Goal: Navigation & Orientation: Find specific page/section

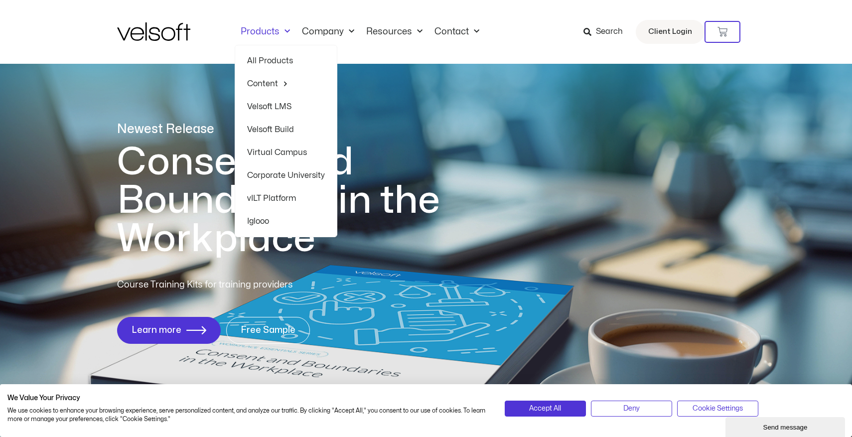
click at [271, 33] on link "Products" at bounding box center [265, 31] width 61 height 11
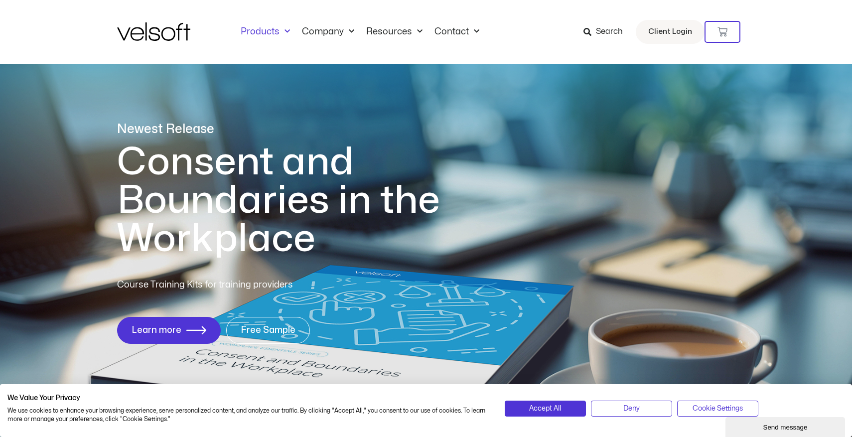
click at [271, 33] on link "Products" at bounding box center [265, 31] width 61 height 11
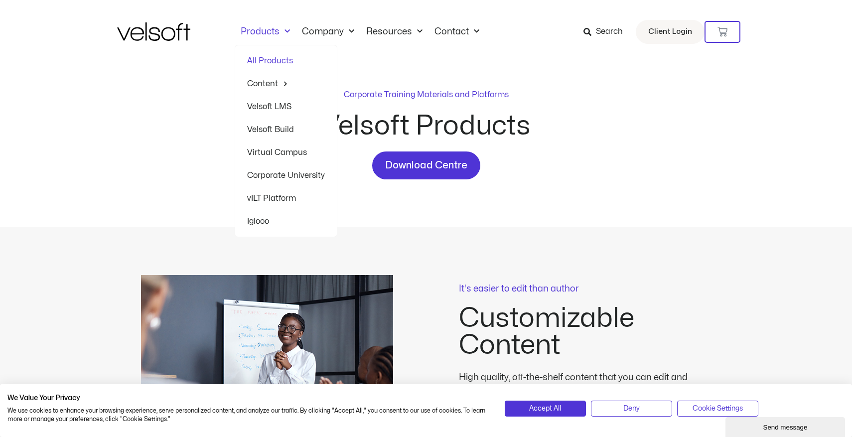
click at [286, 101] on link "Velsoft LMS" at bounding box center [286, 106] width 78 height 23
